Goal: Register for event/course

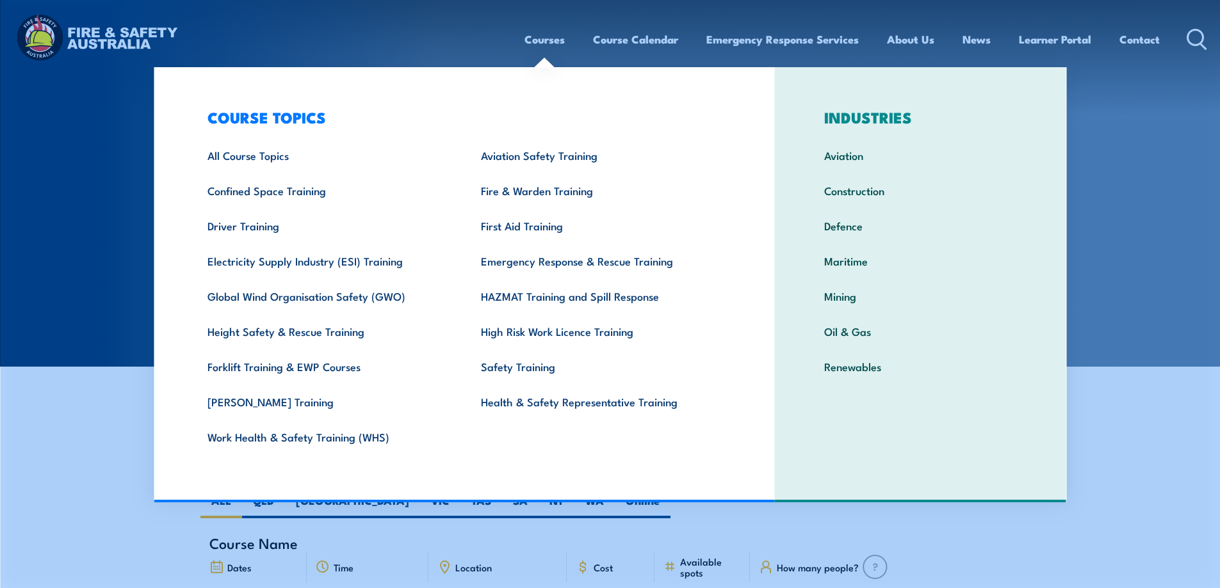
click at [541, 41] on link "Courses" at bounding box center [544, 39] width 40 height 34
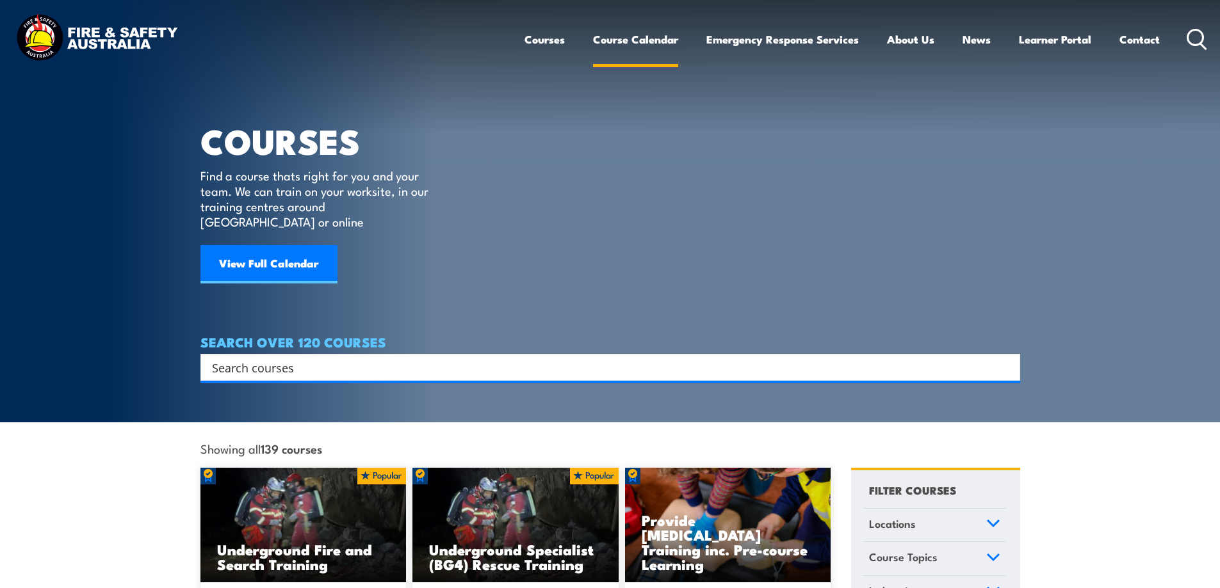
click at [593, 38] on link "Course Calendar" at bounding box center [635, 39] width 85 height 34
